Goal: Use online tool/utility: Utilize a website feature to perform a specific function

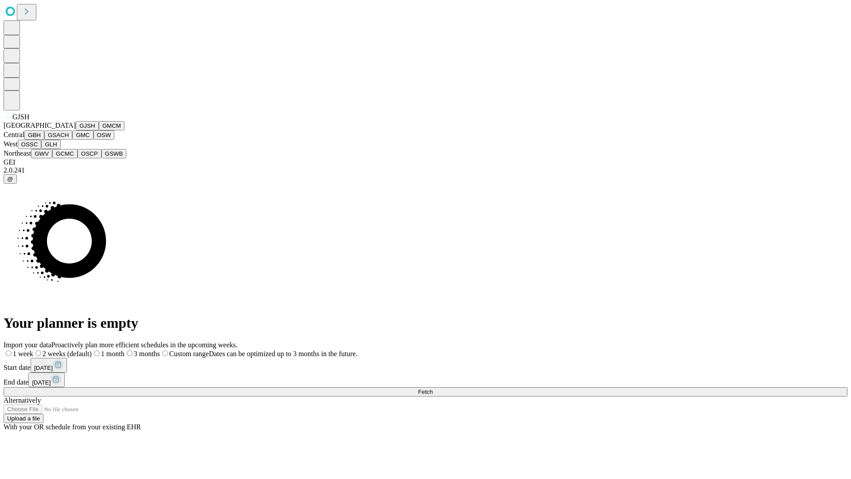
click at [76, 130] on button "GJSH" at bounding box center [87, 125] width 23 height 9
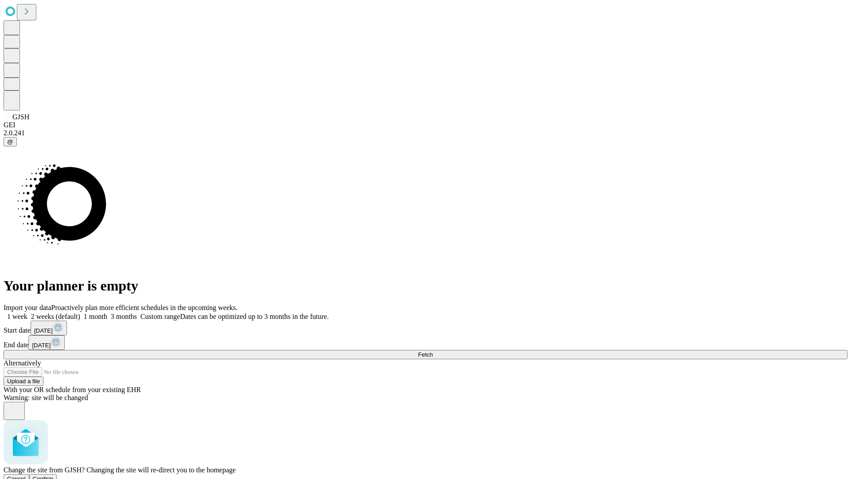
click at [54, 475] on span "Confirm" at bounding box center [43, 478] width 21 height 7
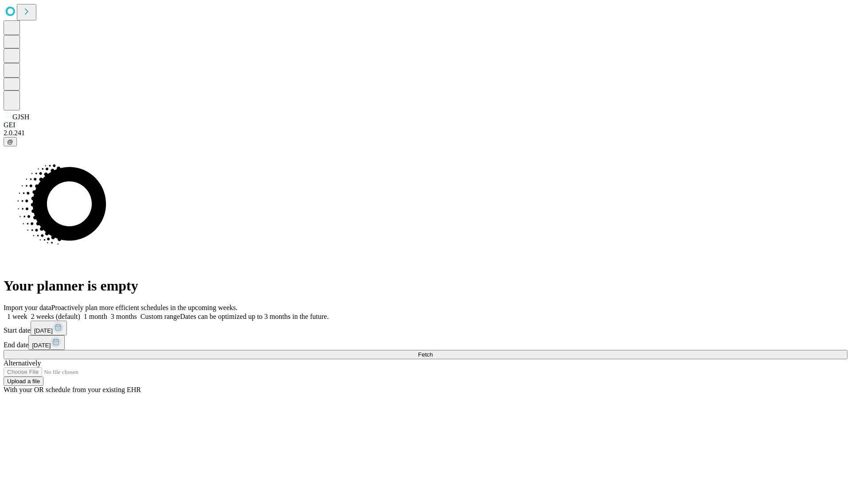
click at [27, 312] on label "1 week" at bounding box center [16, 316] width 24 height 8
click at [433, 351] on span "Fetch" at bounding box center [425, 354] width 15 height 7
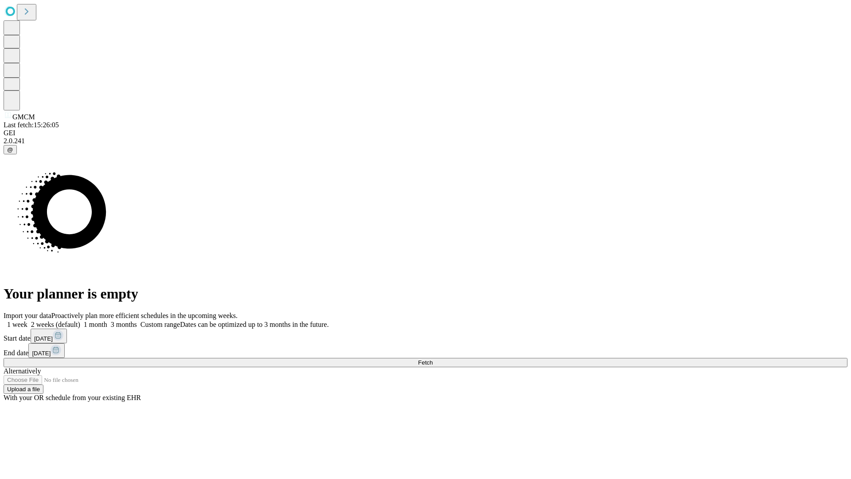
click at [27, 320] on label "1 week" at bounding box center [16, 324] width 24 height 8
click at [433, 359] on span "Fetch" at bounding box center [425, 362] width 15 height 7
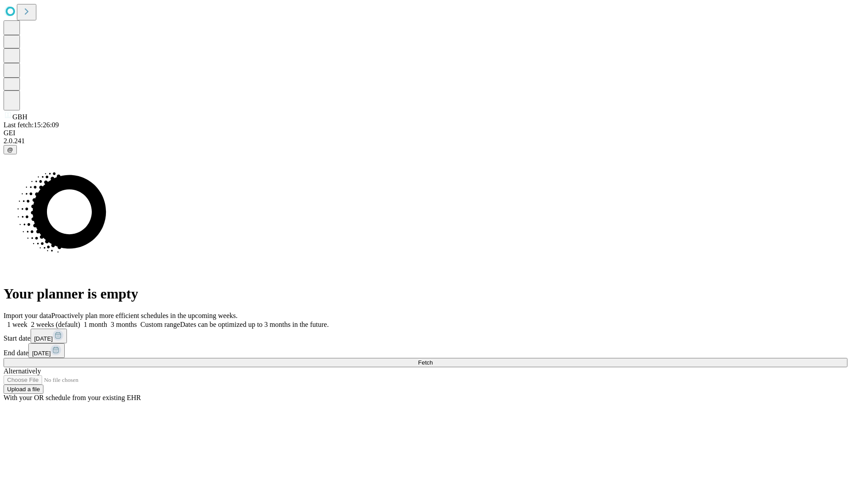
click at [27, 320] on label "1 week" at bounding box center [16, 324] width 24 height 8
click at [433, 359] on span "Fetch" at bounding box center [425, 362] width 15 height 7
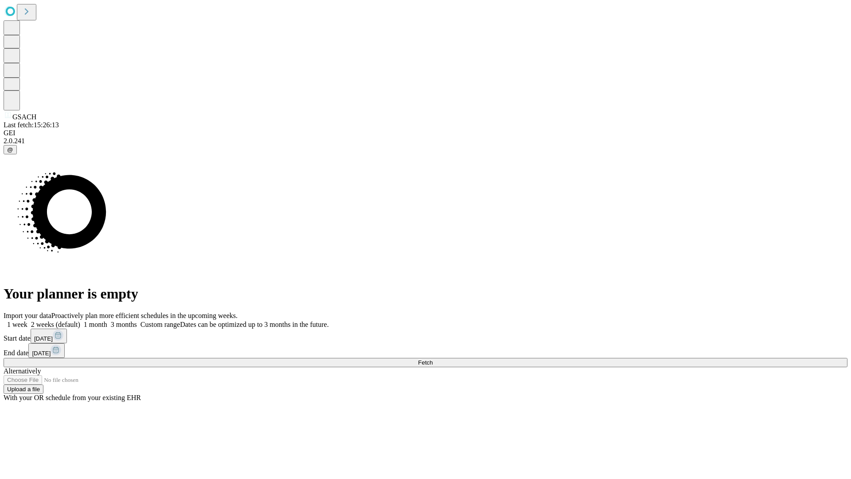
click at [27, 320] on label "1 week" at bounding box center [16, 324] width 24 height 8
click at [433, 359] on span "Fetch" at bounding box center [425, 362] width 15 height 7
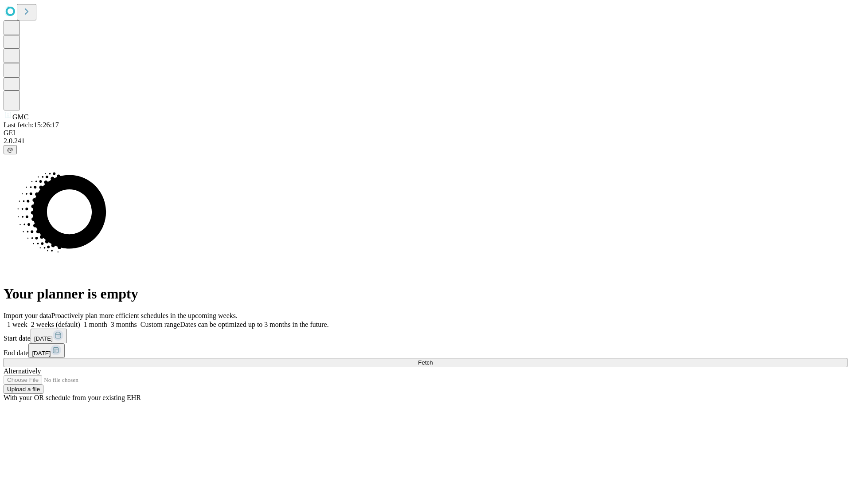
click at [433, 359] on span "Fetch" at bounding box center [425, 362] width 15 height 7
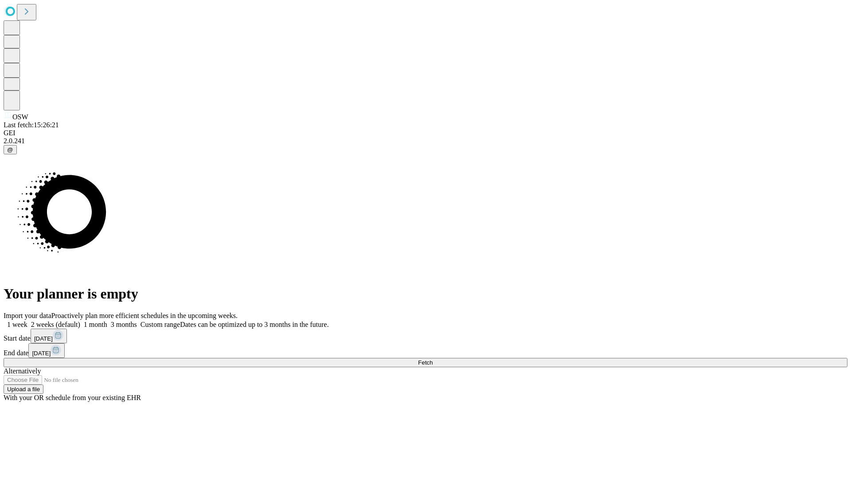
click at [27, 320] on label "1 week" at bounding box center [16, 324] width 24 height 8
click at [433, 359] on span "Fetch" at bounding box center [425, 362] width 15 height 7
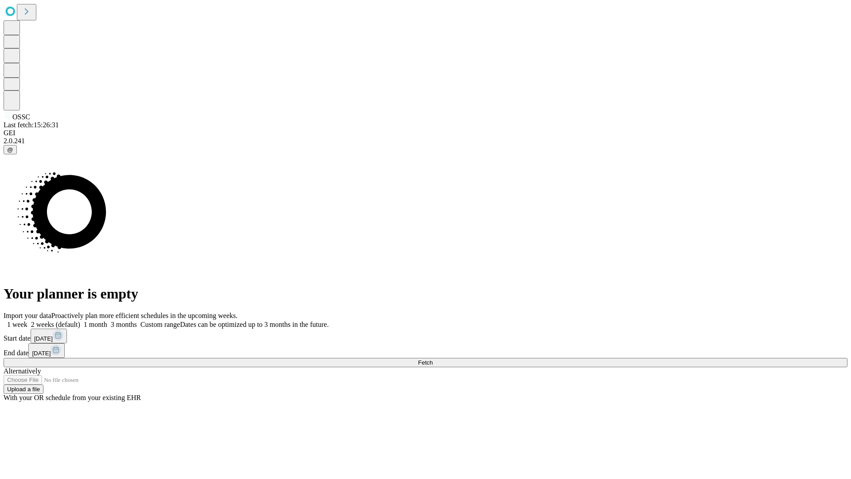
click at [433, 359] on span "Fetch" at bounding box center [425, 362] width 15 height 7
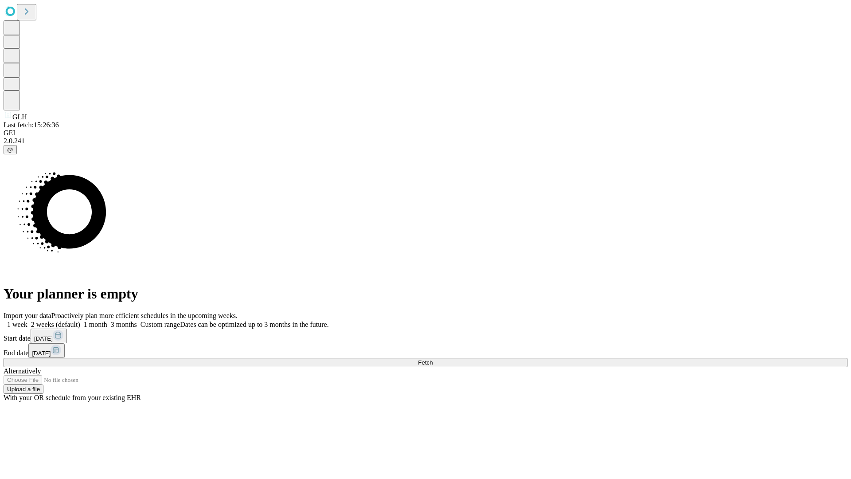
click at [433, 359] on span "Fetch" at bounding box center [425, 362] width 15 height 7
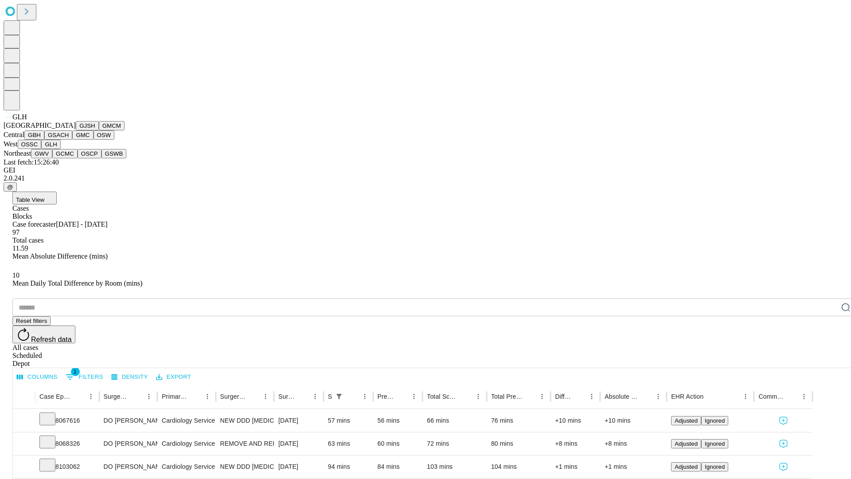
click at [52, 158] on button "GWV" at bounding box center [41, 153] width 21 height 9
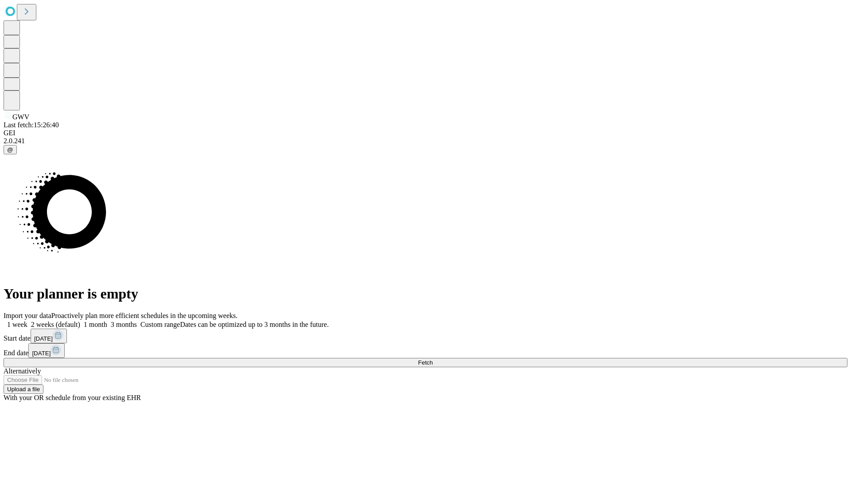
click at [433, 359] on span "Fetch" at bounding box center [425, 362] width 15 height 7
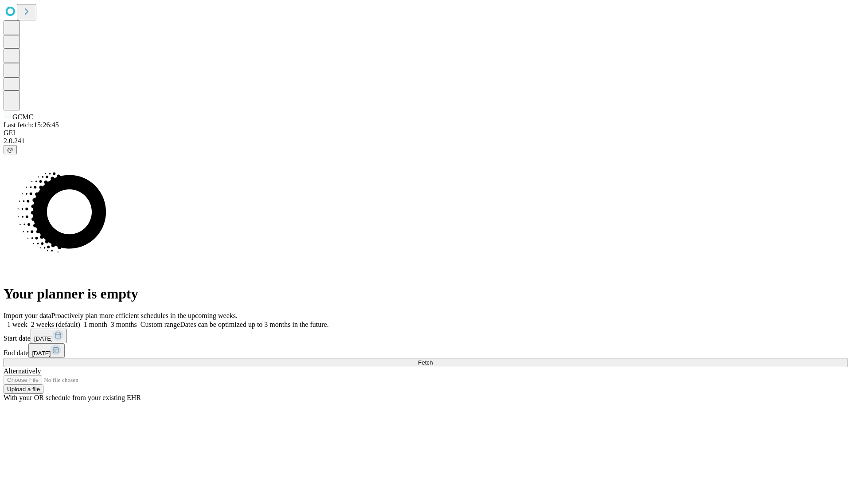
click at [27, 320] on label "1 week" at bounding box center [16, 324] width 24 height 8
click at [433, 359] on span "Fetch" at bounding box center [425, 362] width 15 height 7
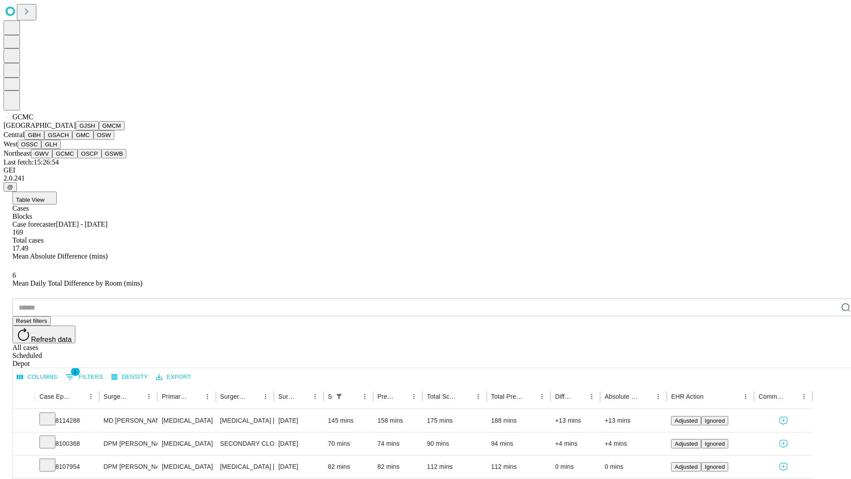
click at [78, 158] on button "OSCP" at bounding box center [90, 153] width 24 height 9
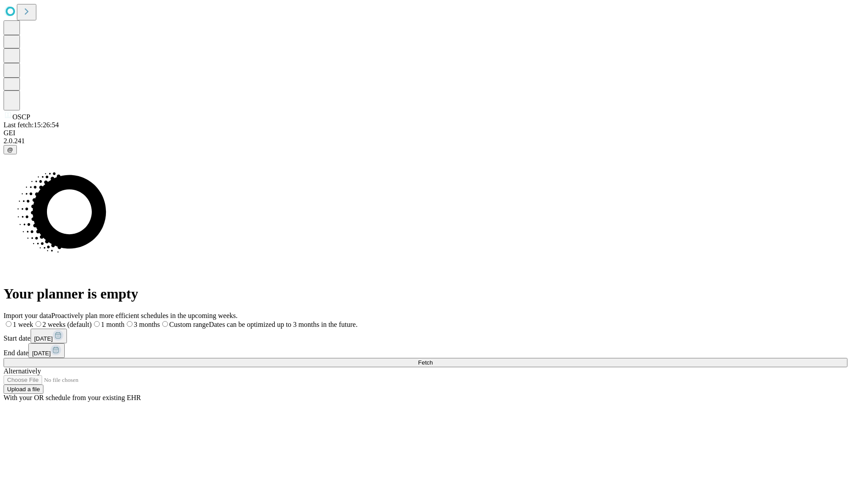
click at [33, 320] on label "1 week" at bounding box center [19, 324] width 30 height 8
click at [433, 359] on span "Fetch" at bounding box center [425, 362] width 15 height 7
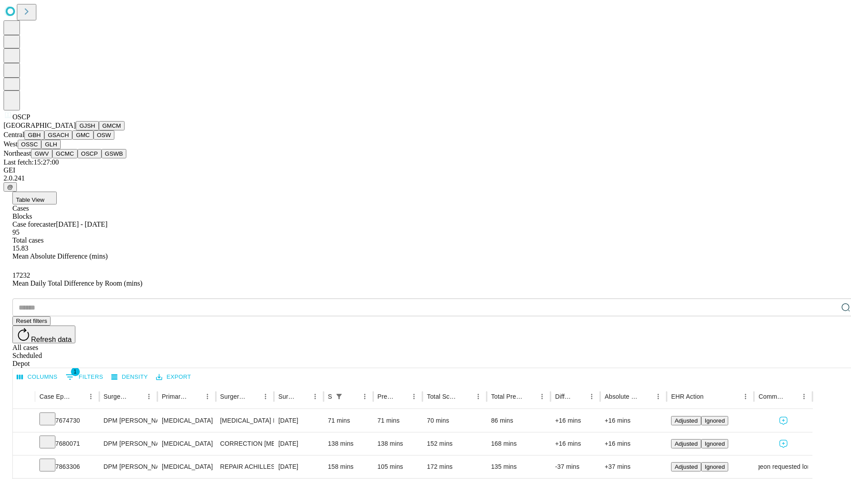
click at [101, 158] on button "GSWB" at bounding box center [113, 153] width 25 height 9
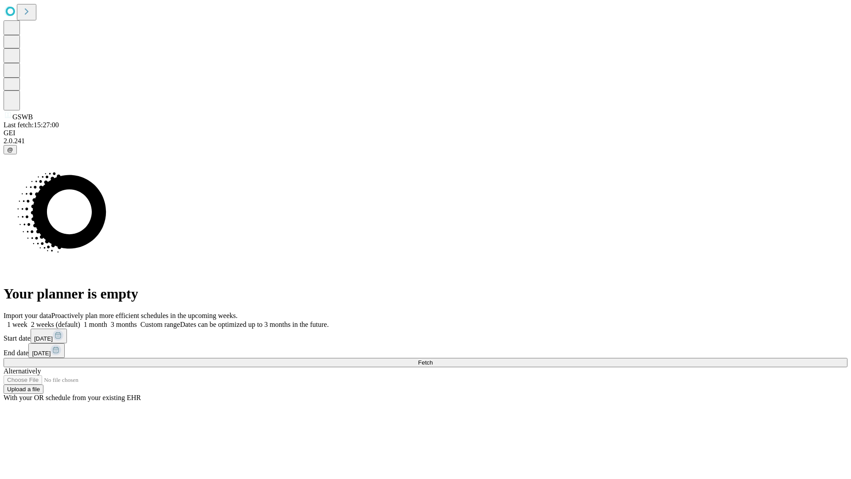
click at [27, 320] on label "1 week" at bounding box center [16, 324] width 24 height 8
click at [433, 359] on span "Fetch" at bounding box center [425, 362] width 15 height 7
